Goal: Task Accomplishment & Management: Use online tool/utility

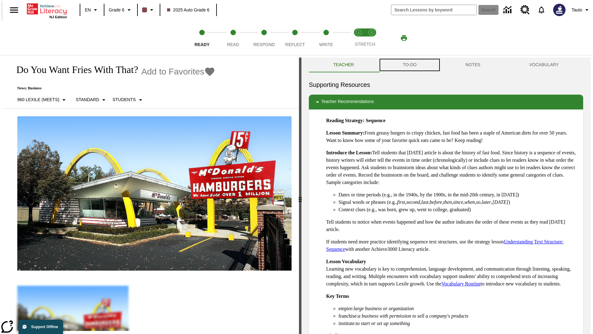
click at [410, 65] on button "TO-DO" at bounding box center [410, 64] width 63 height 15
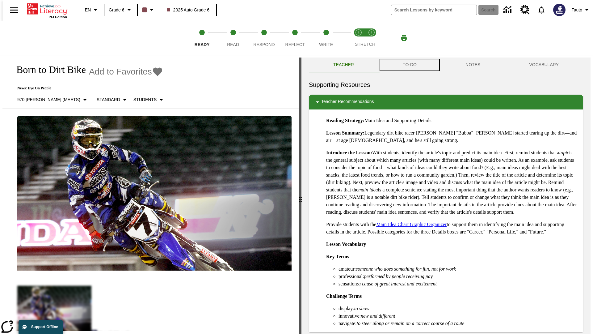
click at [410, 65] on button "TO-DO" at bounding box center [410, 64] width 63 height 15
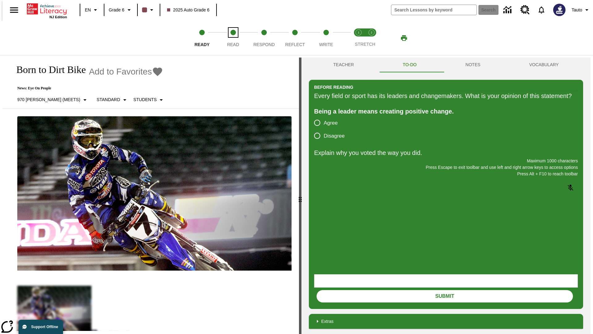
click at [233, 38] on span "Read" at bounding box center [233, 41] width 12 height 11
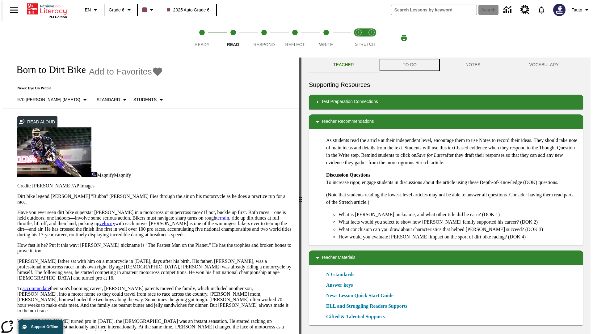
scroll to position [0, 0]
click at [410, 65] on button "TO-DO" at bounding box center [410, 64] width 63 height 15
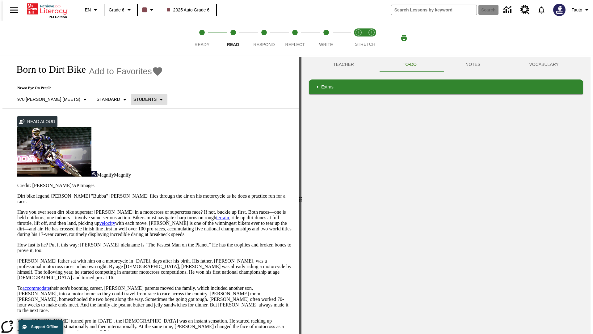
click at [134, 99] on p "Students" at bounding box center [145, 99] width 23 height 6
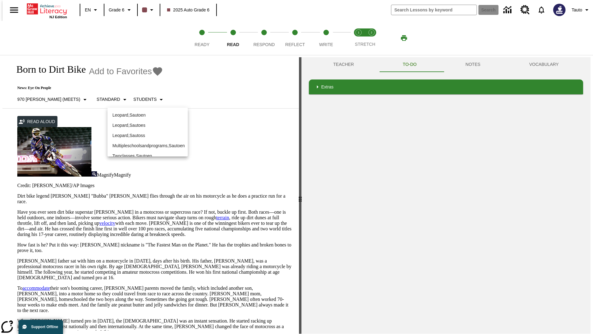
click at [148, 115] on p "Leopard , Sautoen" at bounding box center [148, 115] width 70 height 6
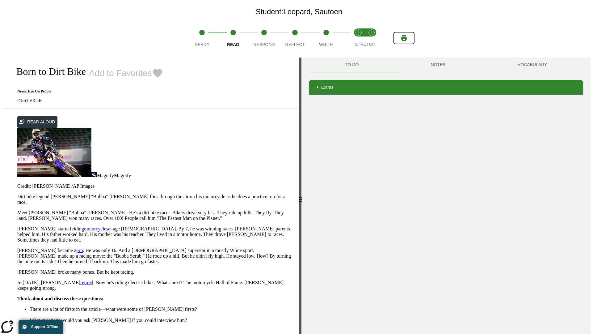
click at [404, 38] on icon "Print" at bounding box center [404, 38] width 6 height 6
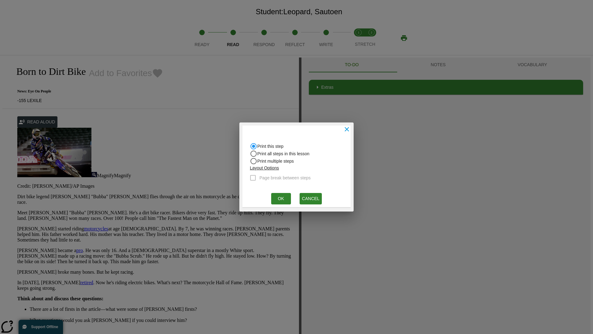
click at [254, 150] on input "Print all steps in this lesson" at bounding box center [253, 145] width 7 height 7
radio input "true"
radio input "false"
checkbox input "true"
click at [281, 198] on button "Ok" at bounding box center [281, 198] width 20 height 11
